Goal: Find specific page/section: Find specific page/section

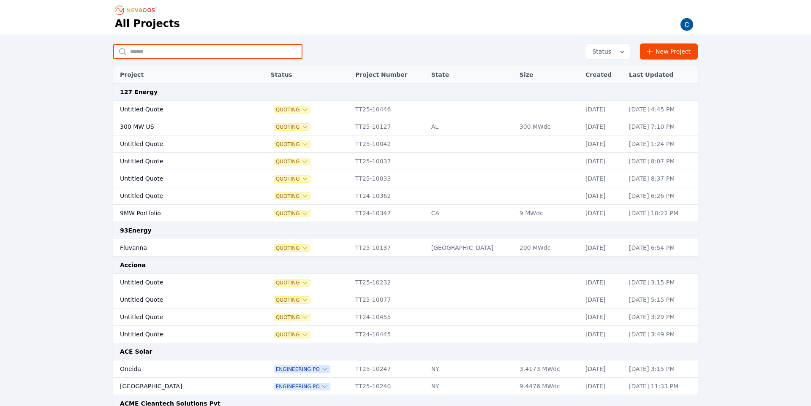
click at [169, 50] on input "text" at bounding box center [207, 51] width 189 height 15
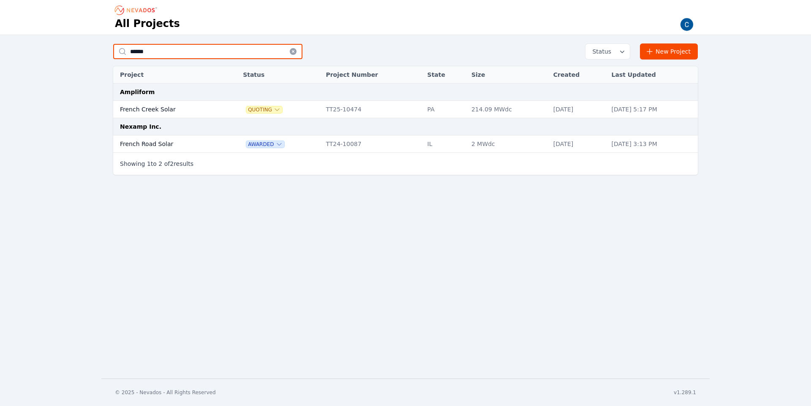
type input "******"
click at [160, 107] on td "French Creek Solar" at bounding box center [169, 109] width 112 height 17
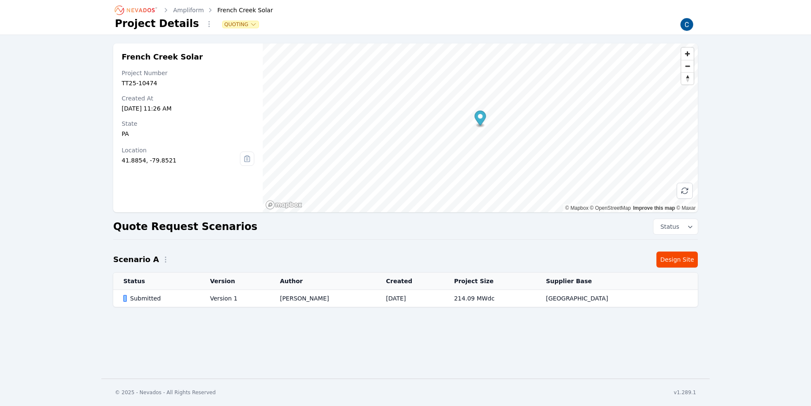
click at [150, 297] on div "Submitted" at bounding box center [159, 298] width 72 height 8
